Goal: Information Seeking & Learning: Check status

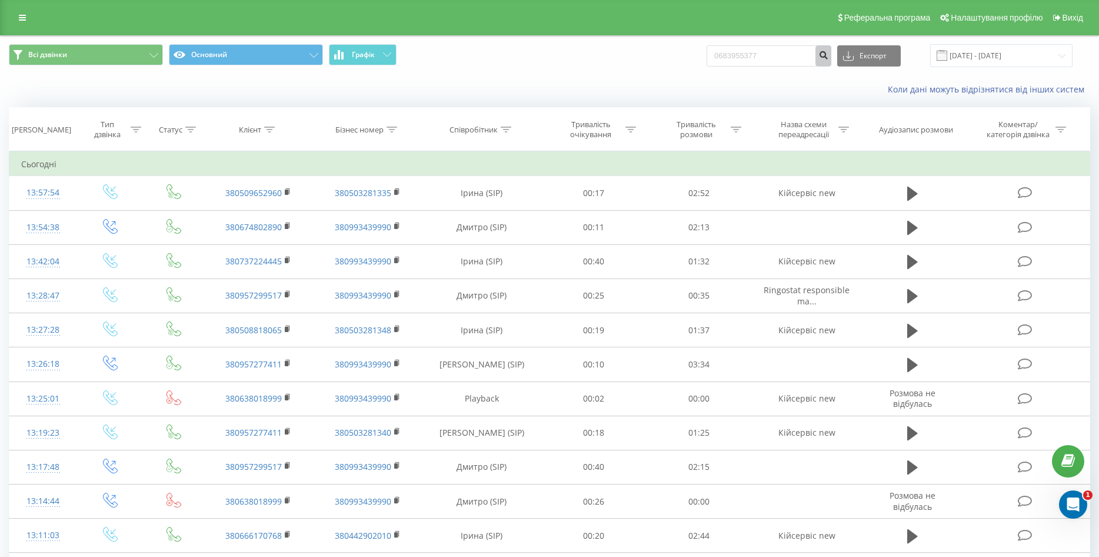
type input "0683955377"
click at [828, 53] on icon "submit" at bounding box center [823, 53] width 10 height 7
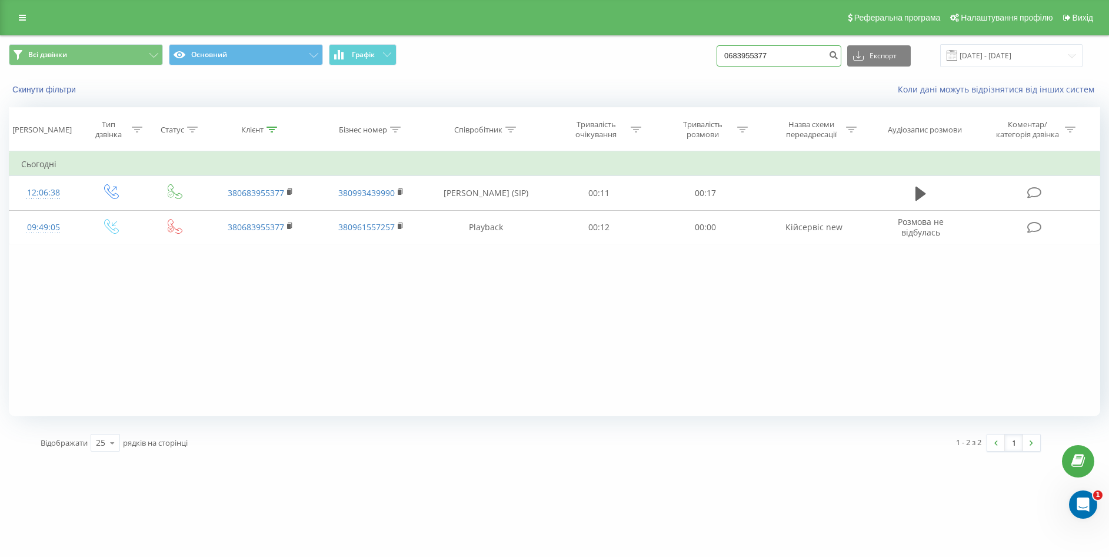
drag, startPoint x: 755, startPoint y: 55, endPoint x: 680, endPoint y: 58, distance: 74.7
click at [680, 58] on div "Всі дзвінки Основний Графік 0683955377 Експорт .csv .xls .xlsx 22.05.2025 - 22.…" at bounding box center [554, 55] width 1091 height 23
paste input "939436639"
type input "0939436639"
click at [838, 57] on icon "submit" at bounding box center [833, 53] width 10 height 7
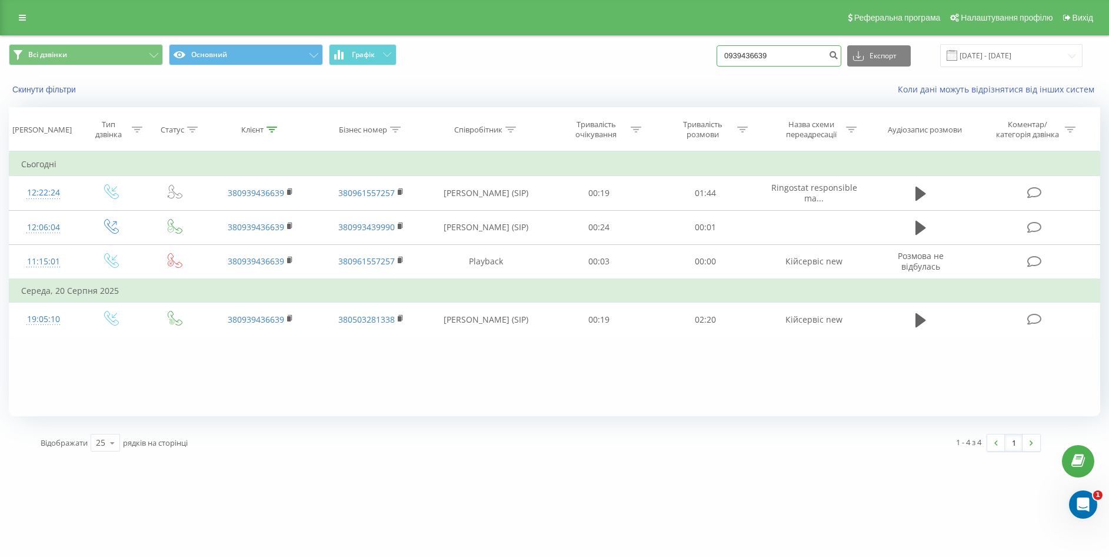
drag, startPoint x: 787, startPoint y: 59, endPoint x: 664, endPoint y: 64, distance: 123.6
click at [664, 64] on div "Всі дзвінки Основний Графік 0939436639 Експорт .csv .xls .xlsx [DATE] - [DATE]" at bounding box center [554, 55] width 1091 height 23
paste input "443860322"
type input "0443860322"
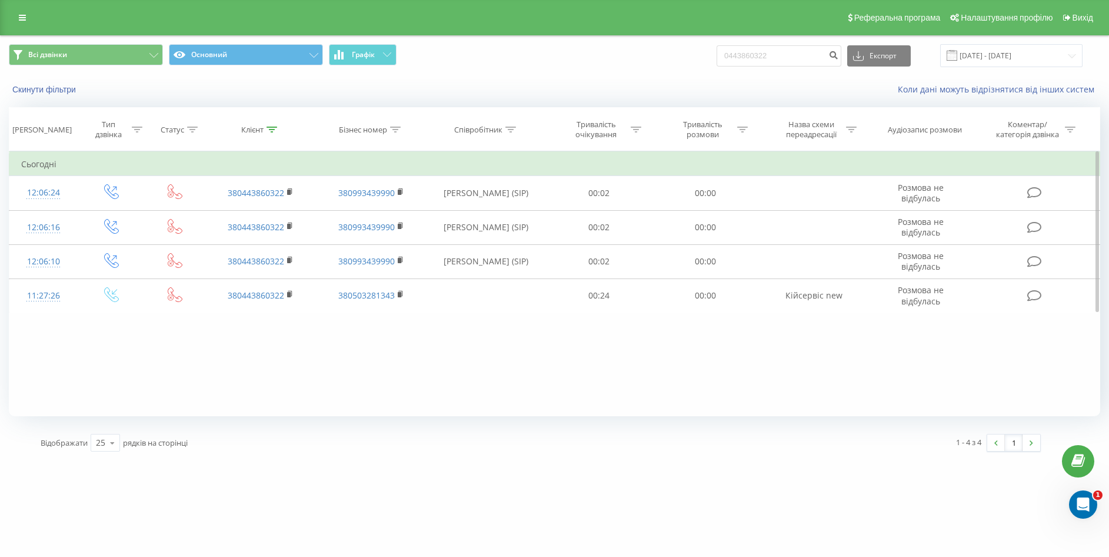
click at [515, 355] on div "Фільтрувати за умовою Дорівнює Введіть значення Скасувати OK Фільтрувати за умо…" at bounding box center [554, 283] width 1091 height 265
click at [22, 24] on link at bounding box center [22, 17] width 21 height 16
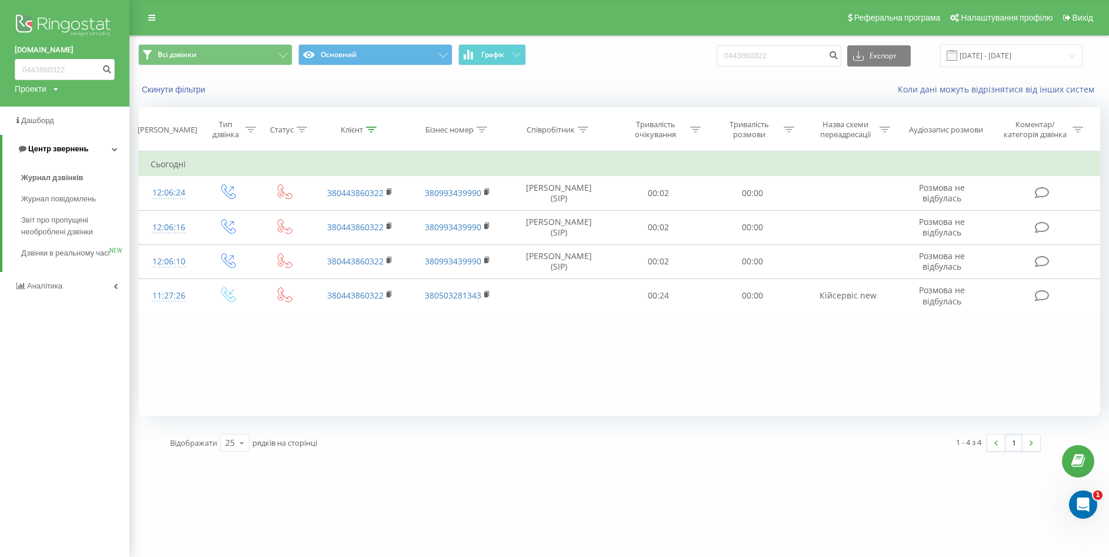
click at [92, 152] on link "Центр звернень" at bounding box center [65, 149] width 127 height 28
click at [92, 152] on link "Центр звернень" at bounding box center [64, 149] width 129 height 28
click at [45, 178] on span "Журнал дзвінків" at bounding box center [52, 178] width 62 height 12
